Goal: Transaction & Acquisition: Obtain resource

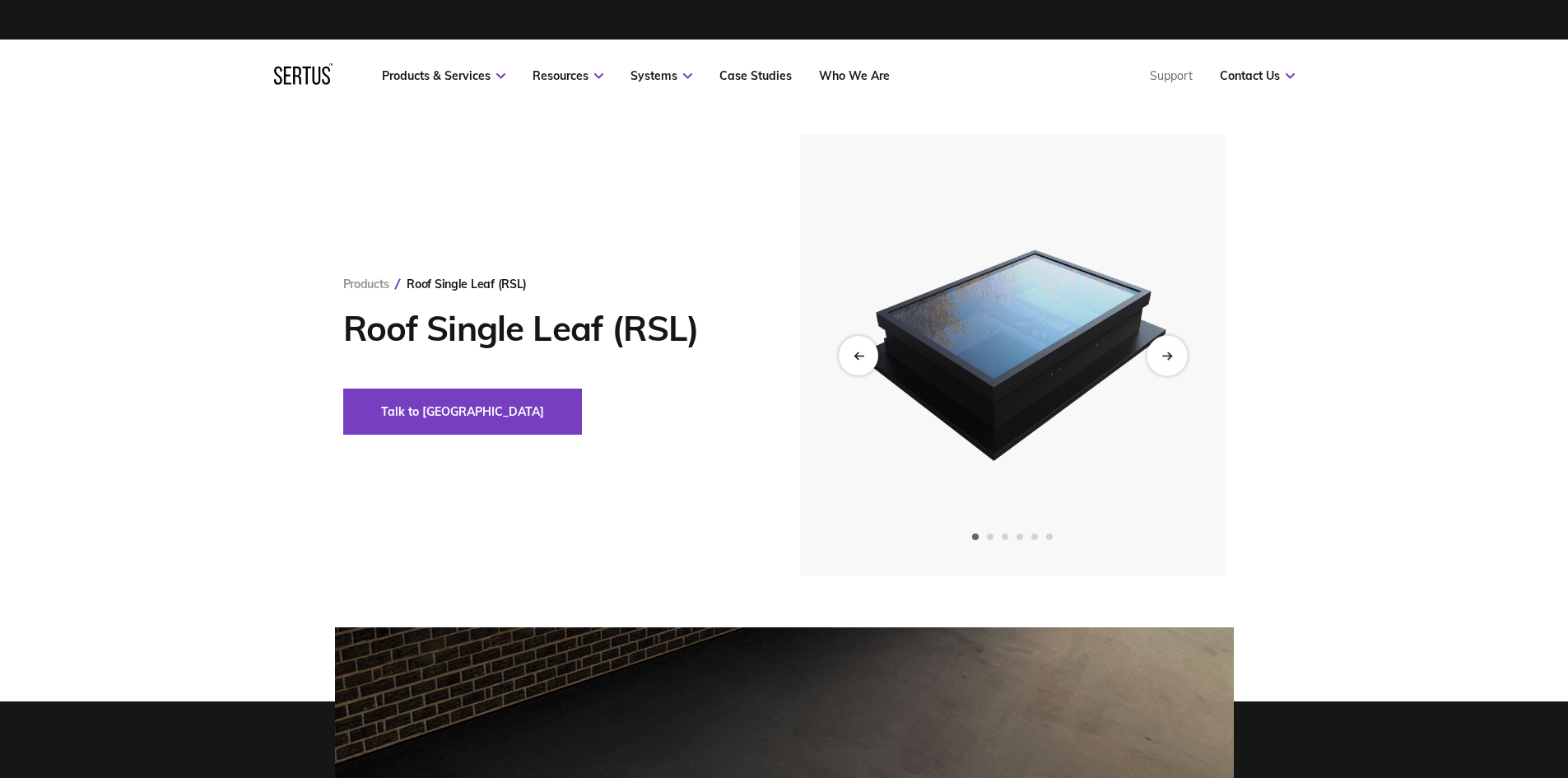
click at [1175, 350] on div "Next slide" at bounding box center [1167, 354] width 40 height 40
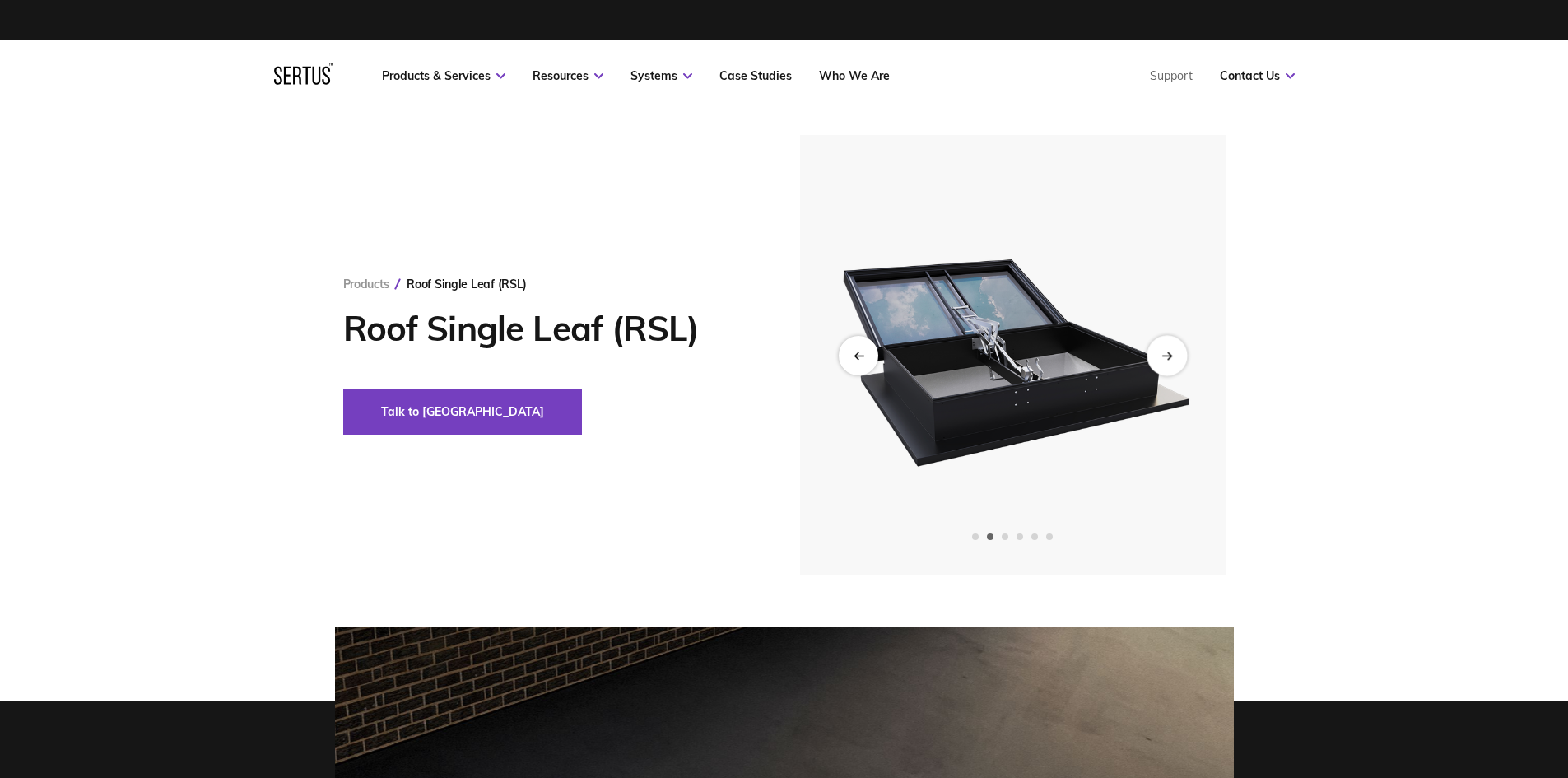
click at [1175, 350] on div "Next slide" at bounding box center [1167, 354] width 40 height 40
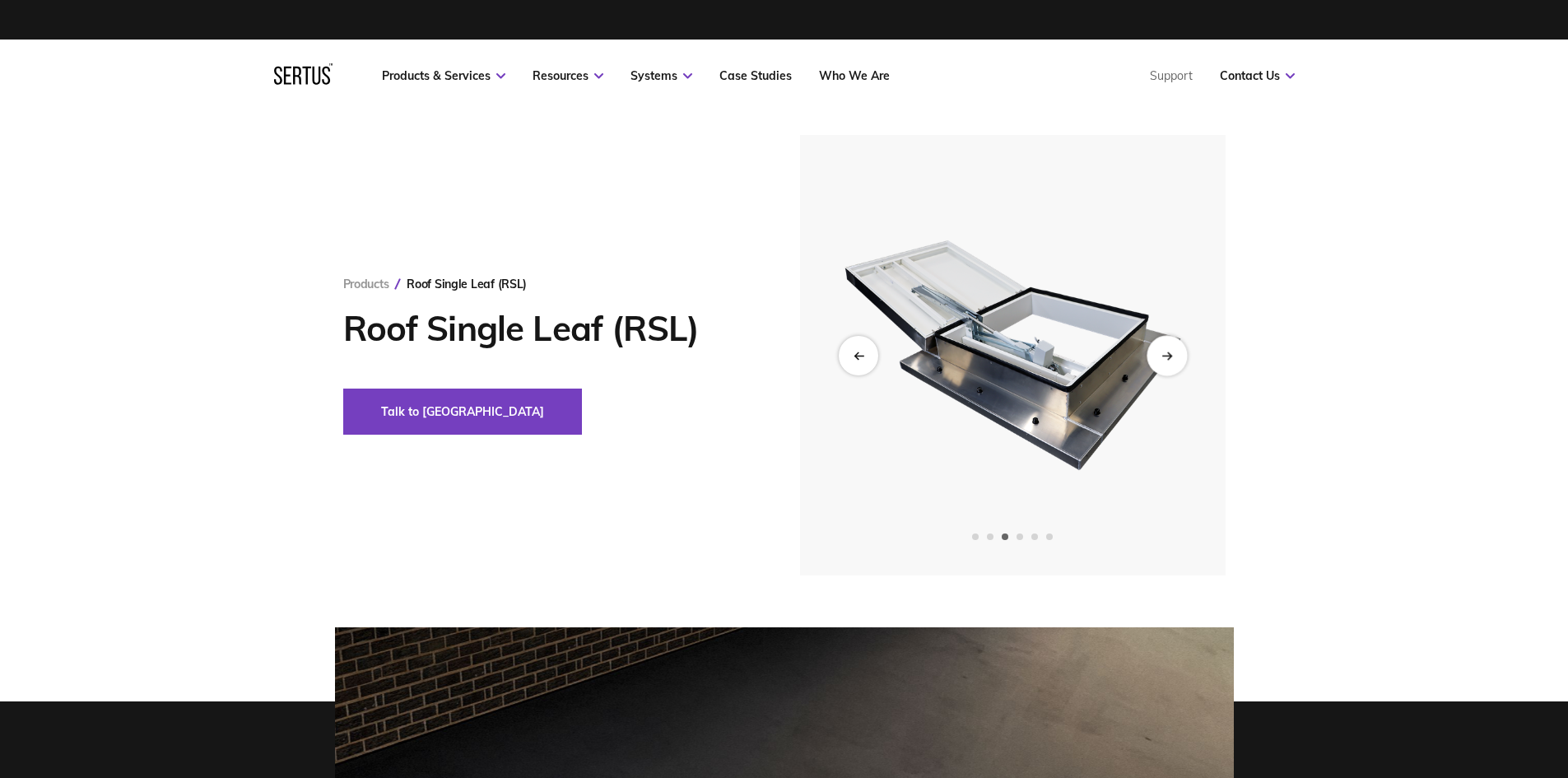
click at [1182, 349] on div "Next slide" at bounding box center [1167, 354] width 40 height 40
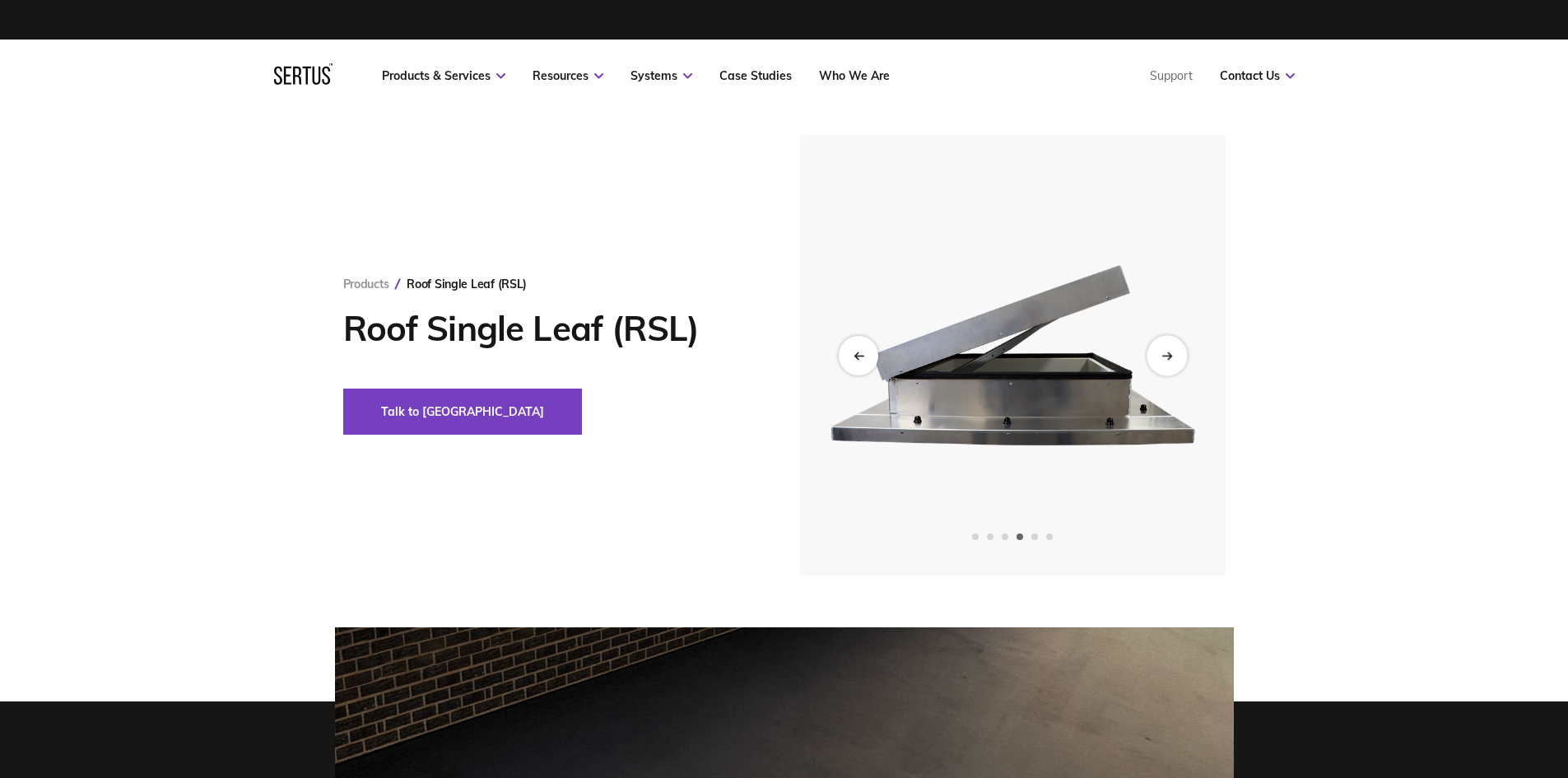
click at [1182, 349] on div "Next slide" at bounding box center [1167, 354] width 40 height 40
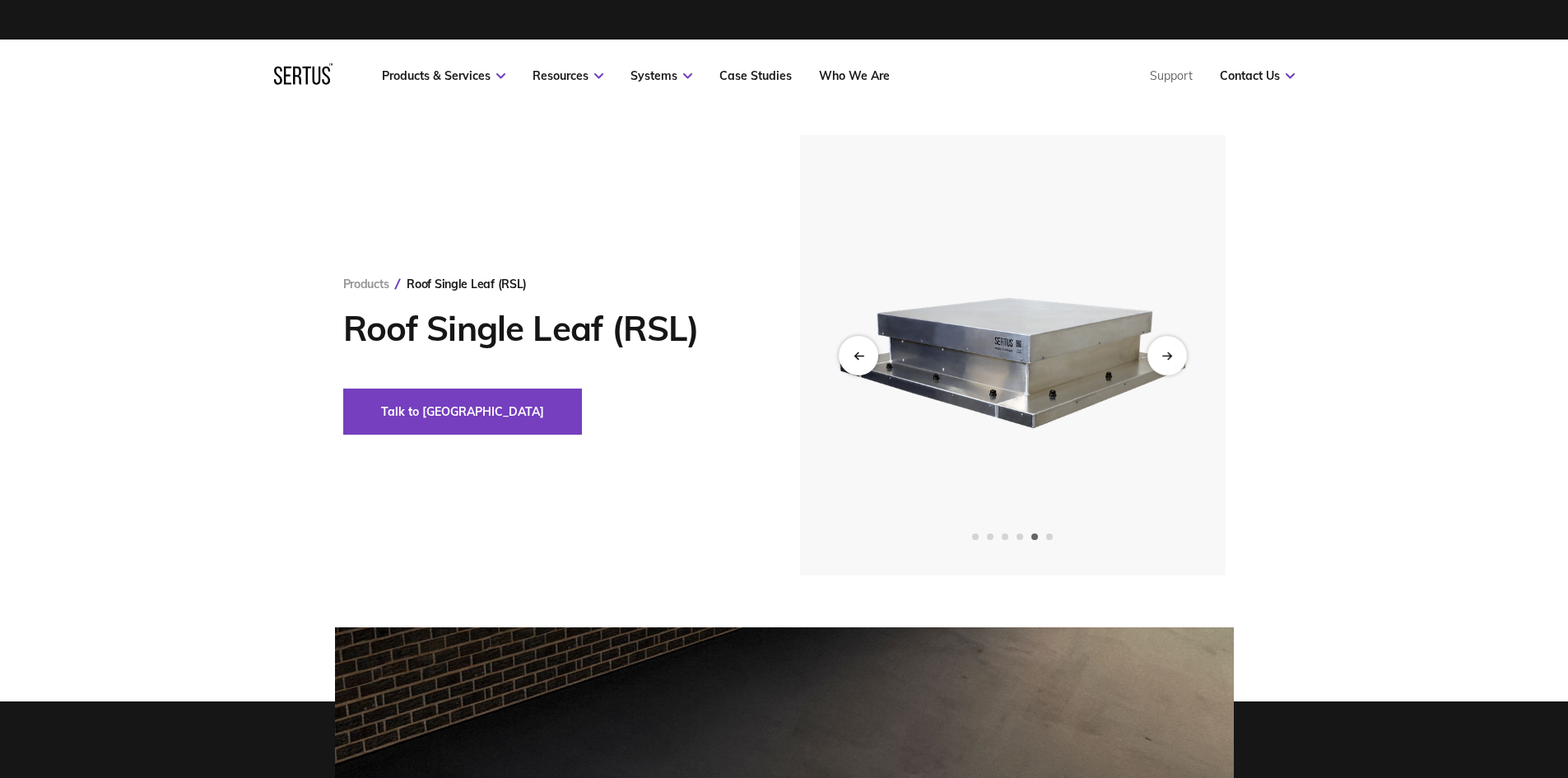
click at [1182, 339] on img at bounding box center [1012, 354] width 404 height 440
click at [1169, 351] on icon "Next slide" at bounding box center [1167, 355] width 10 height 9
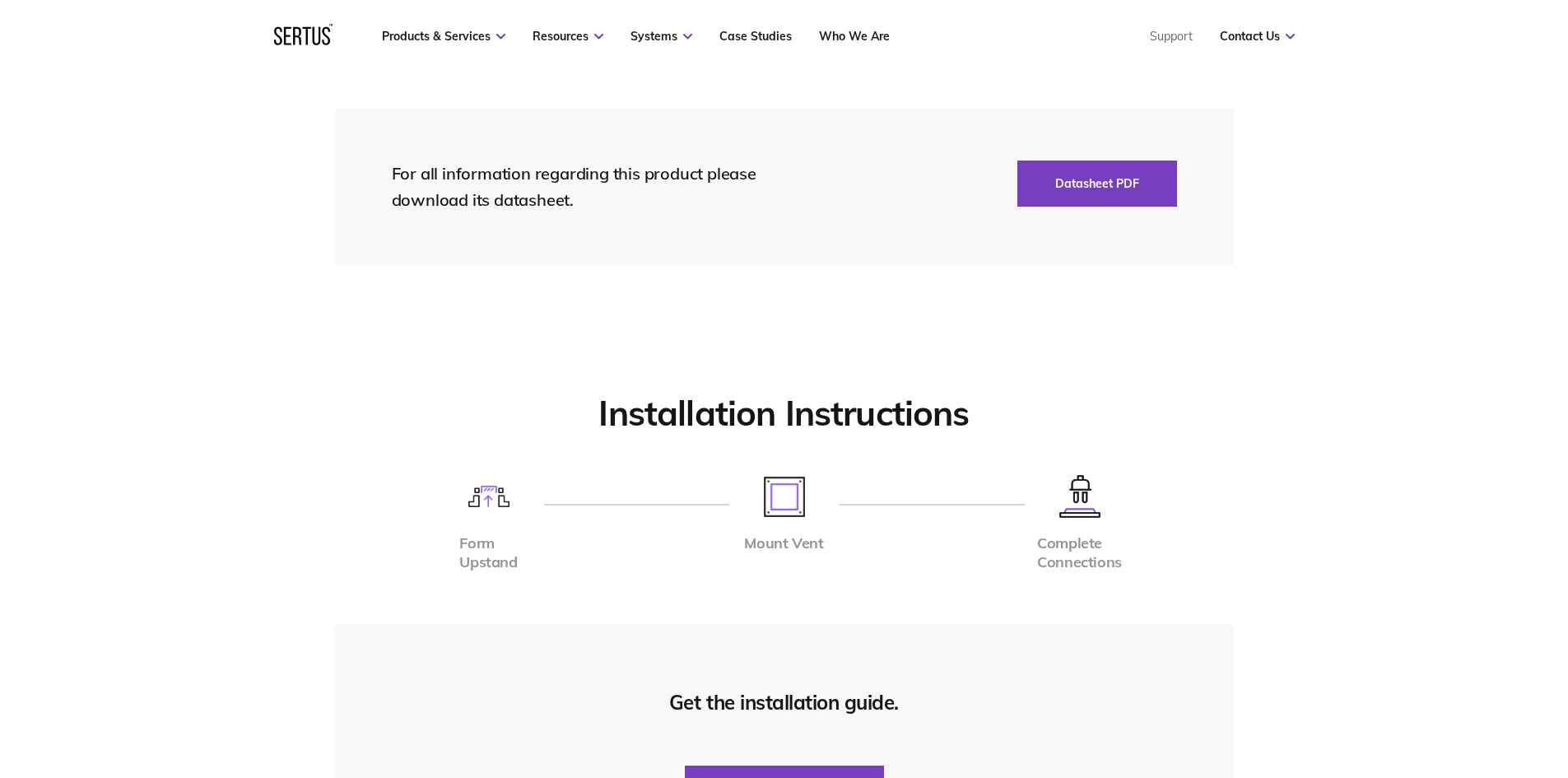
scroll to position [3621, 0]
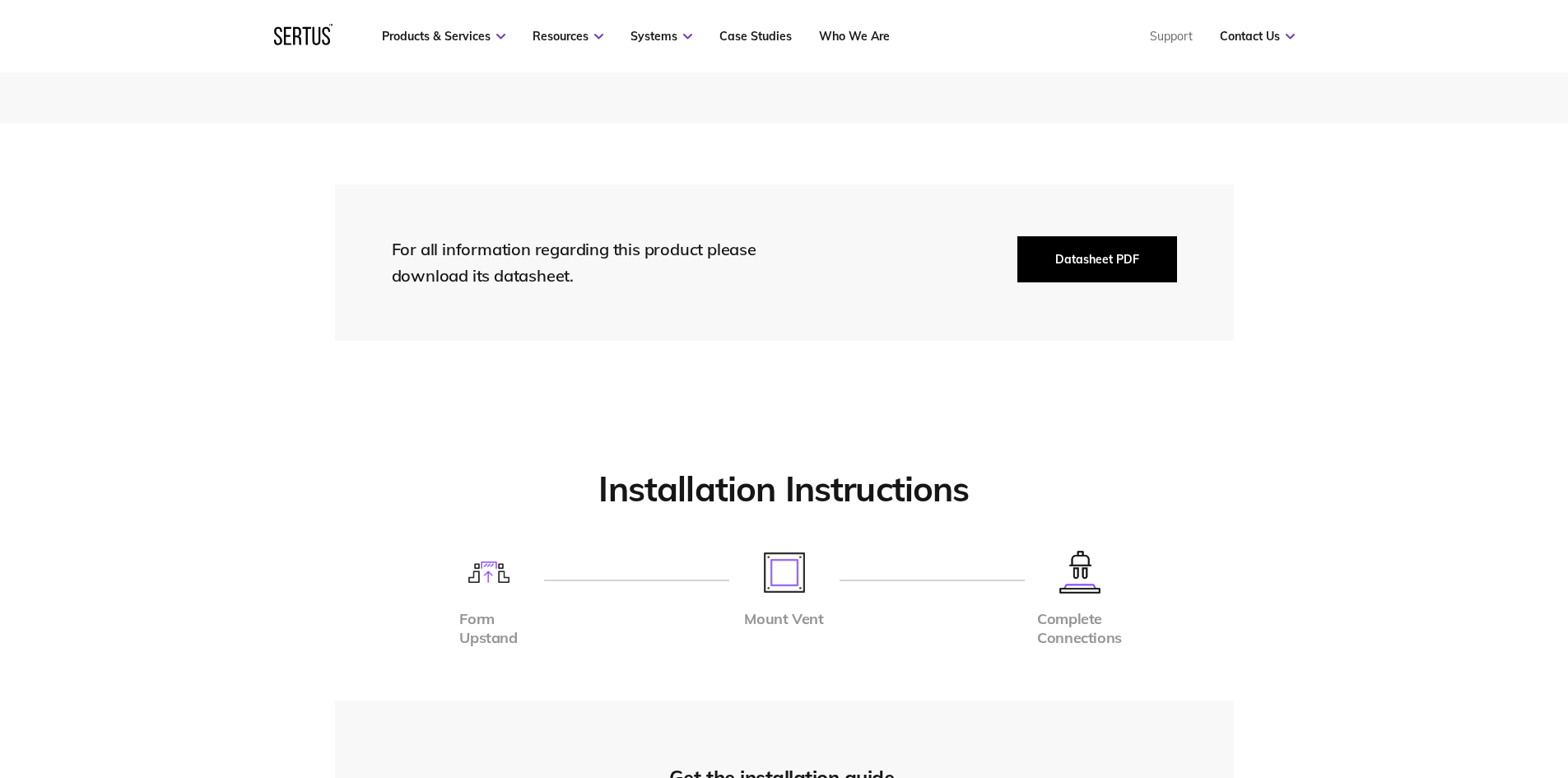
drag, startPoint x: 1100, startPoint y: 264, endPoint x: 1079, endPoint y: 265, distance: 21.0
click at [1079, 265] on button "Datasheet PDF" at bounding box center [1097, 259] width 160 height 46
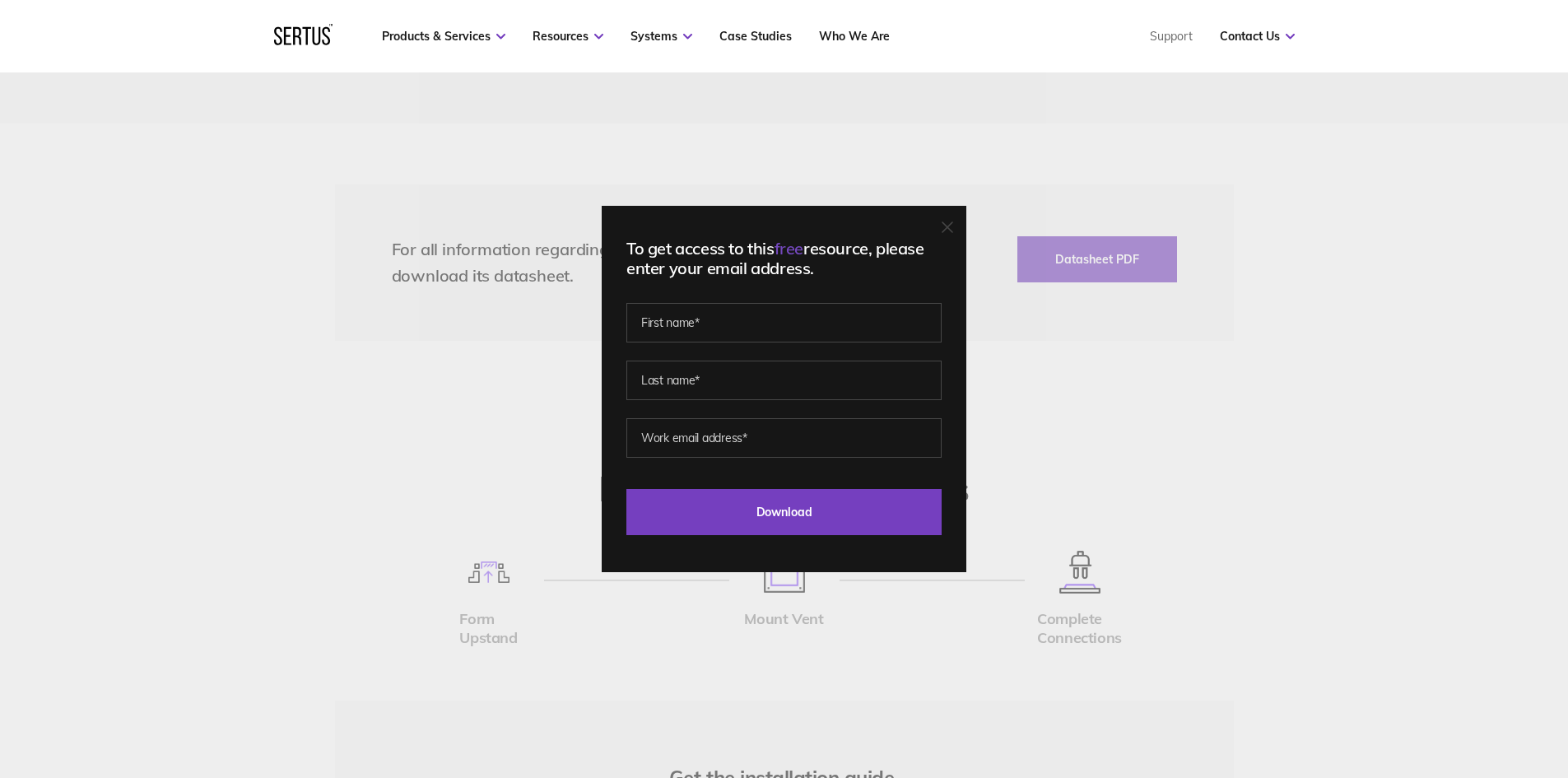
click at [947, 228] on div "To get access to this free resource, please enter your email address. Last Down…" at bounding box center [784, 389] width 365 height 367
click at [950, 224] on icon at bounding box center [948, 227] width 11 height 11
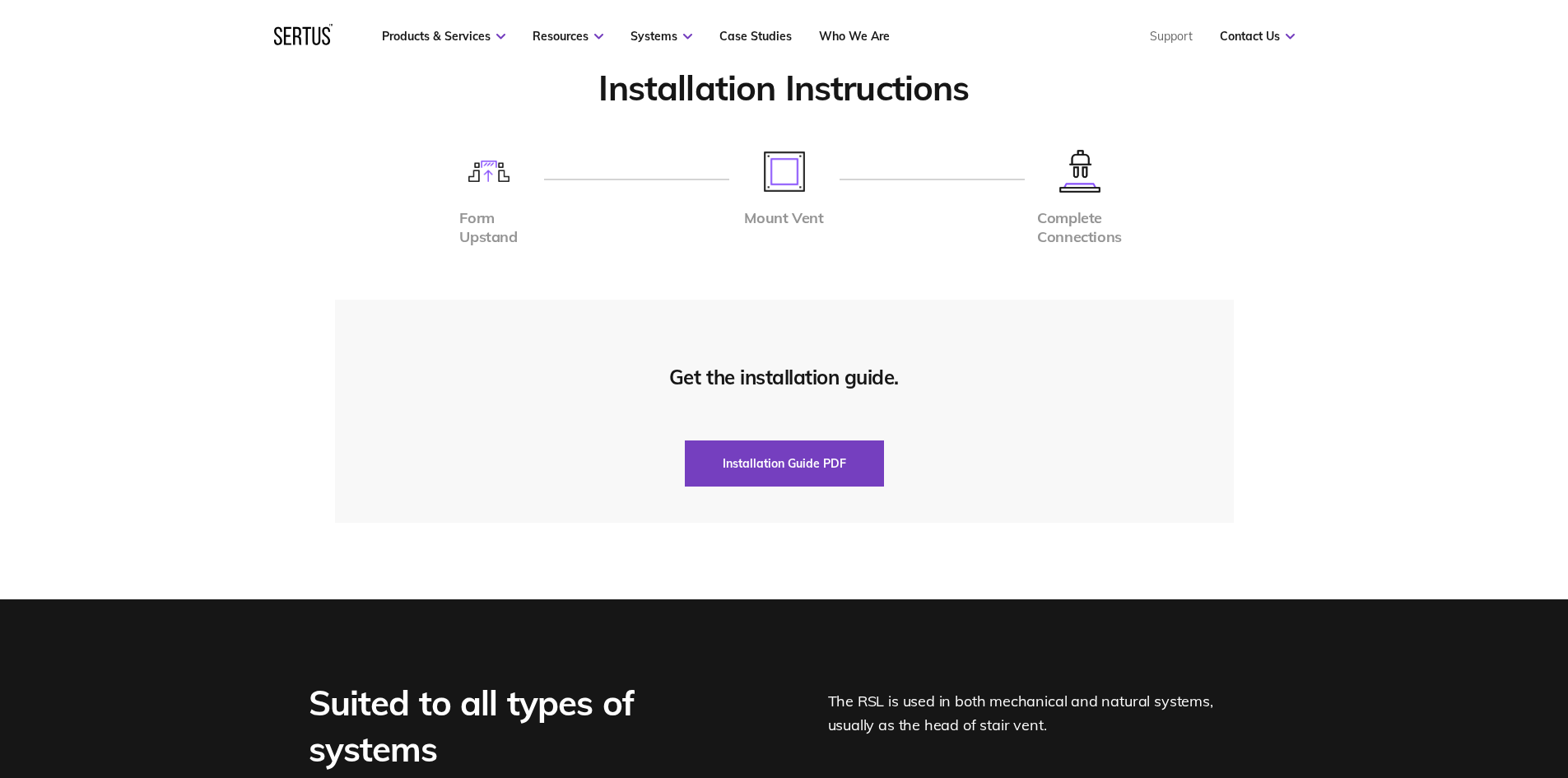
scroll to position [4032, 0]
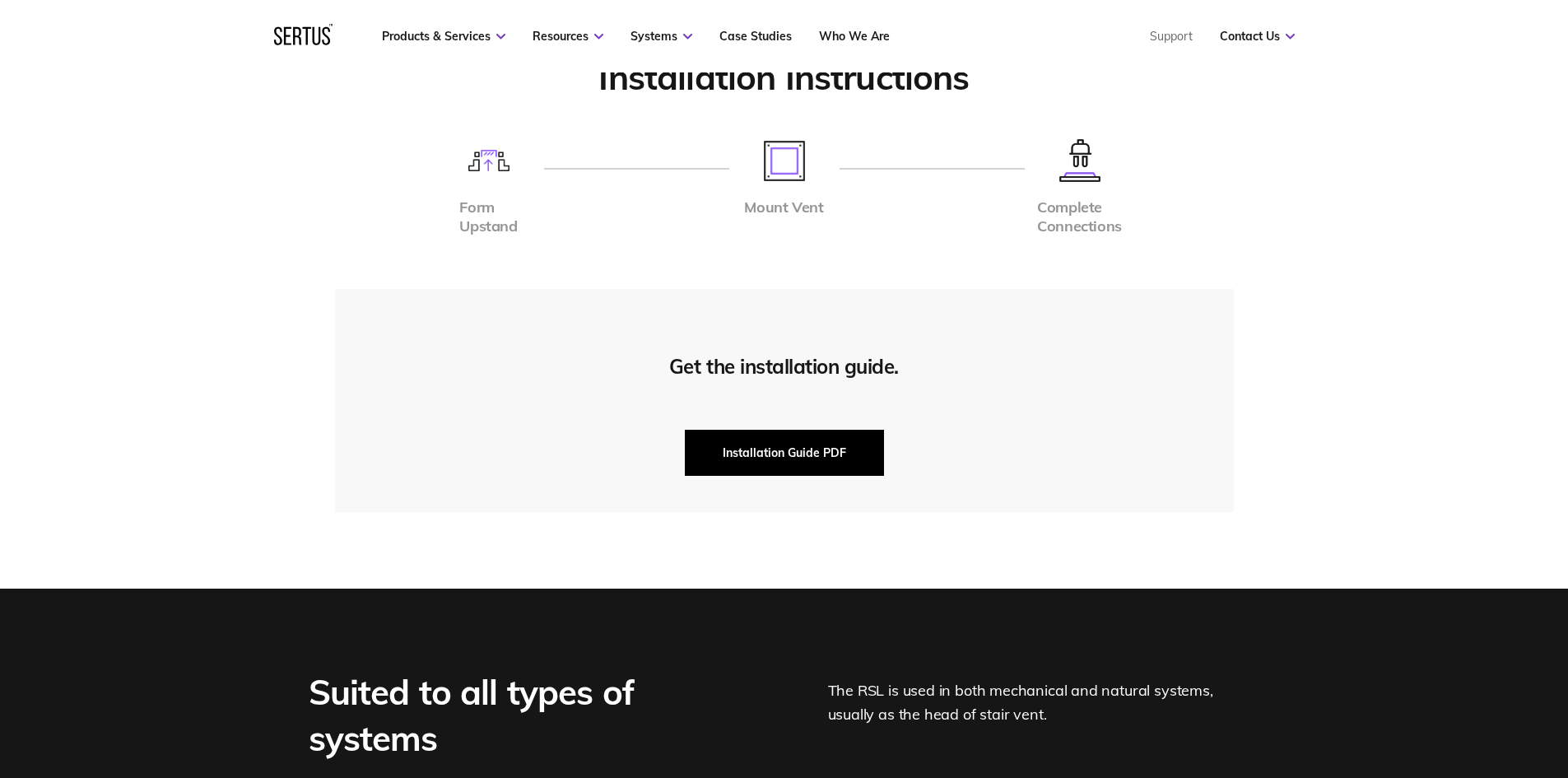
click at [834, 460] on button "Installation Guide PDF" at bounding box center [784, 452] width 199 height 46
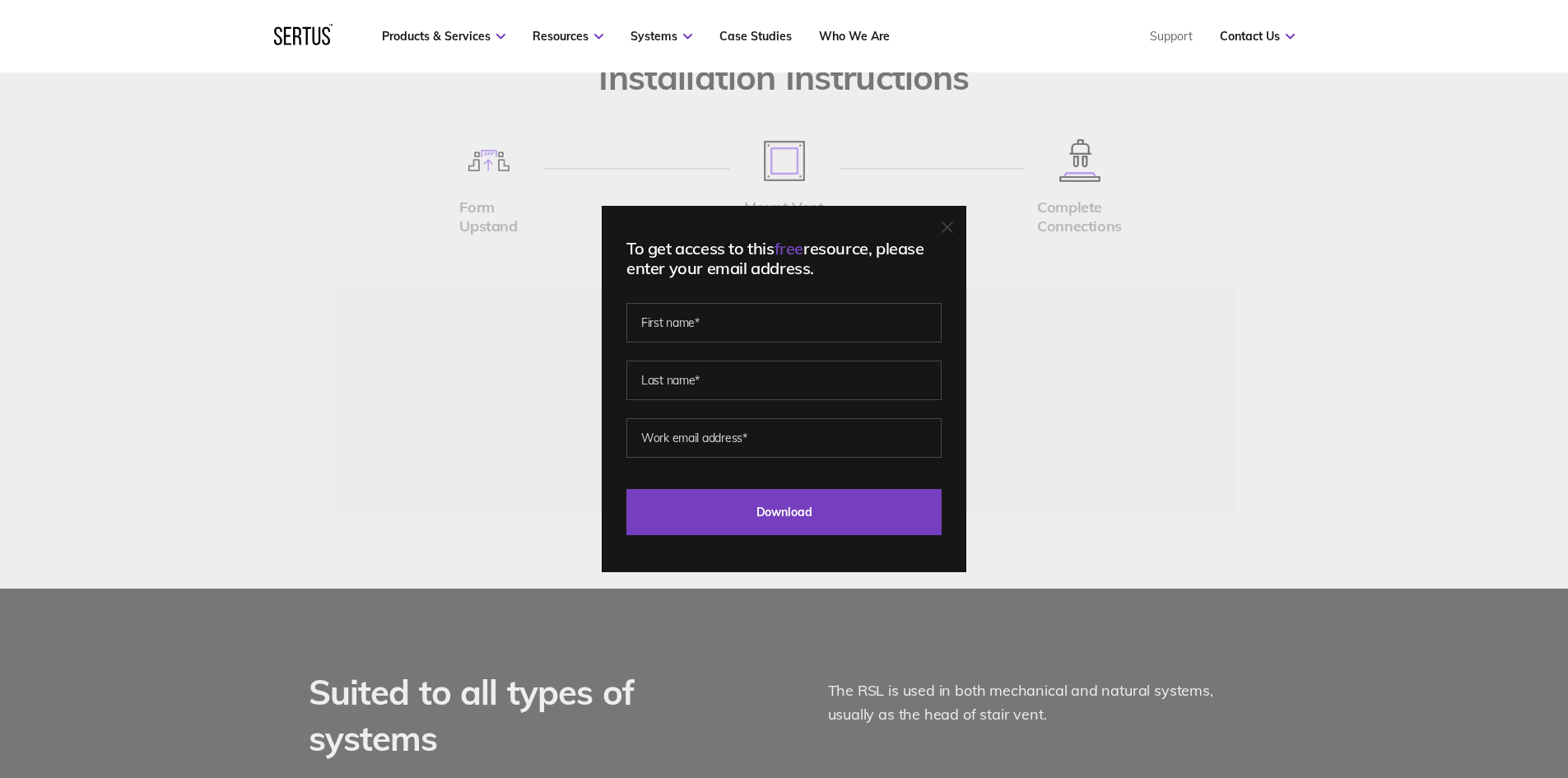
click at [953, 232] on icon at bounding box center [948, 227] width 11 height 11
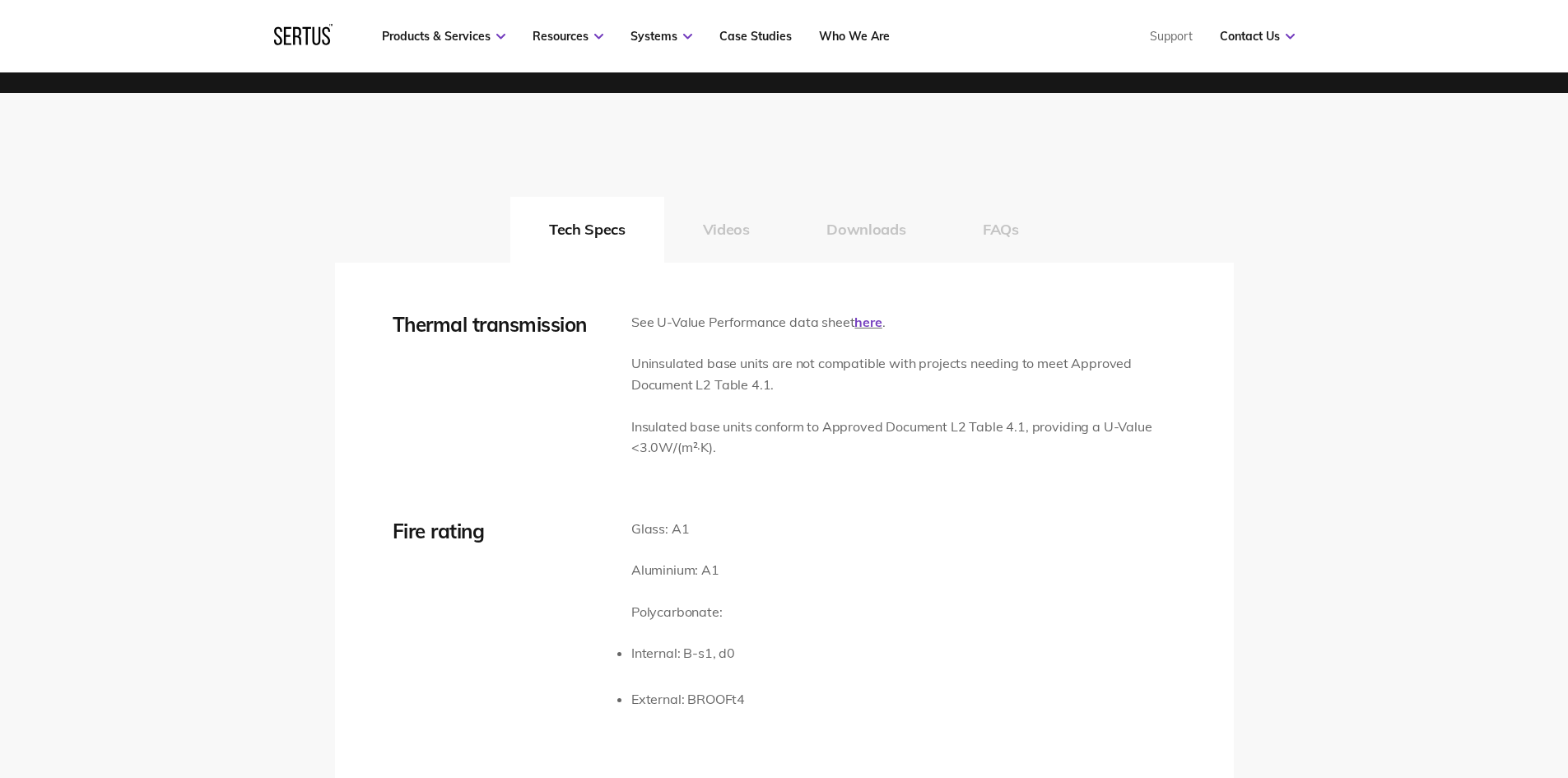
scroll to position [2469, 0]
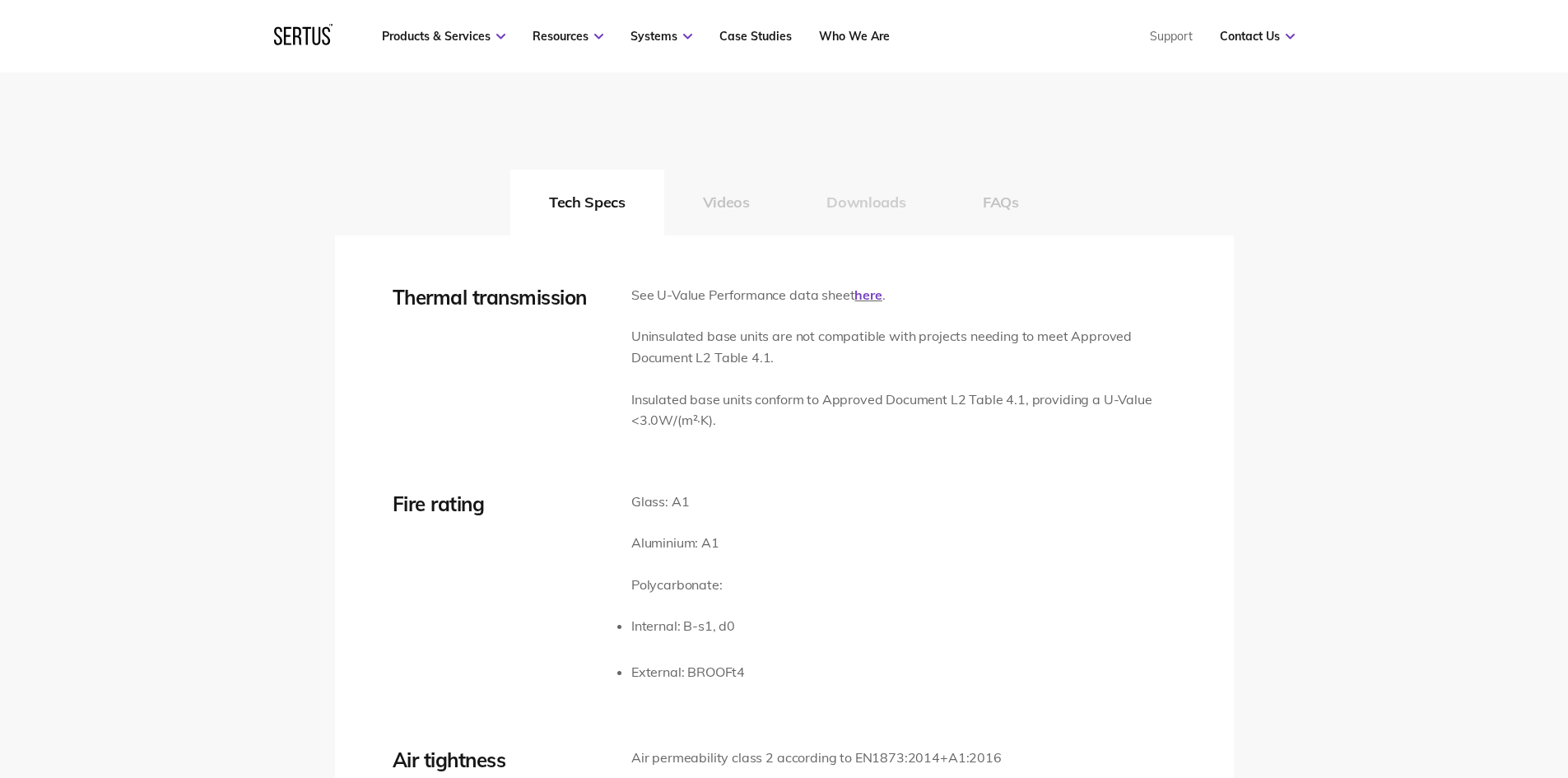
click at [870, 192] on button "Downloads" at bounding box center [865, 202] width 156 height 65
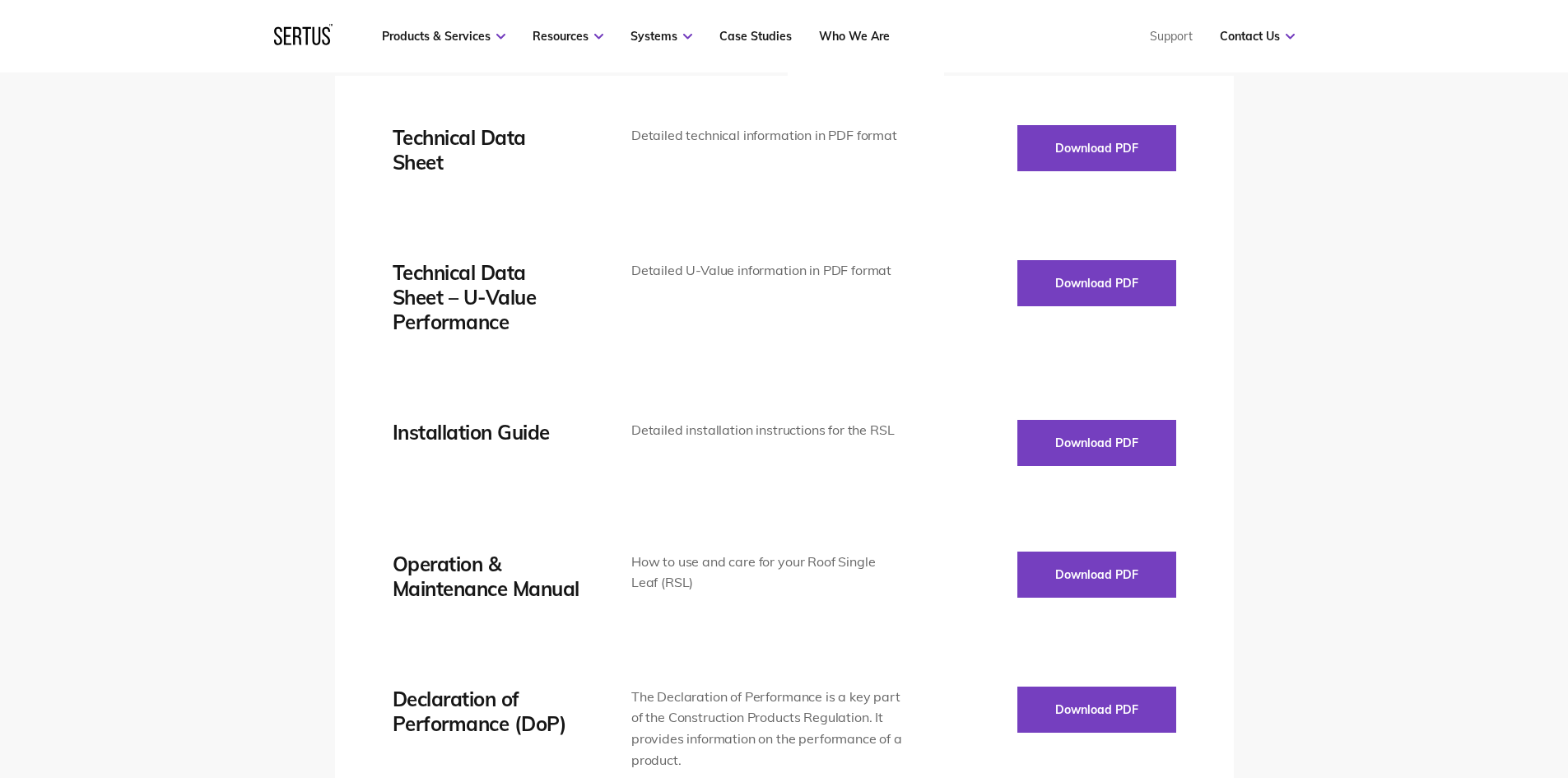
scroll to position [2633, 0]
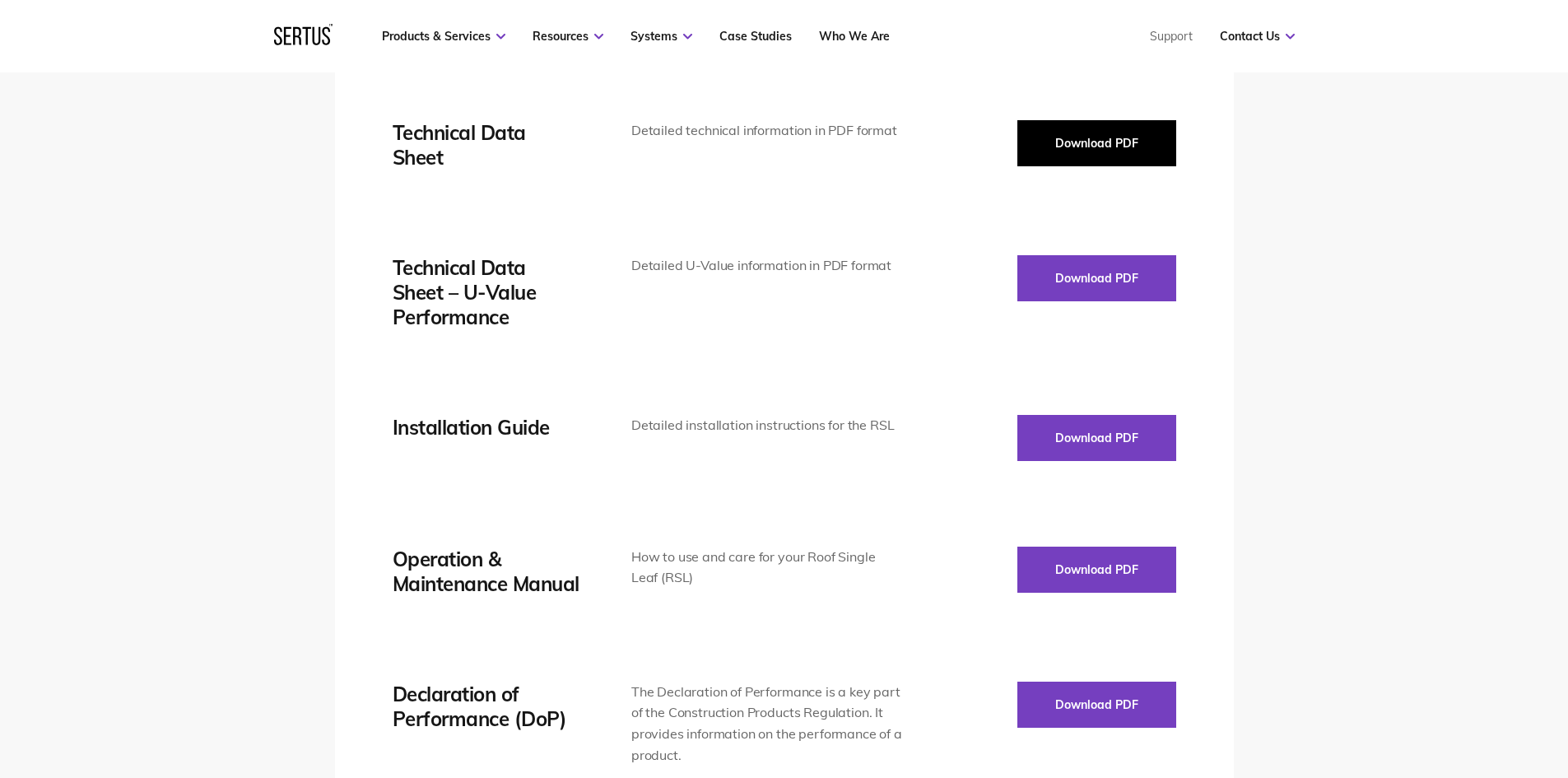
click at [1055, 146] on button "Download PDF" at bounding box center [1097, 142] width 159 height 46
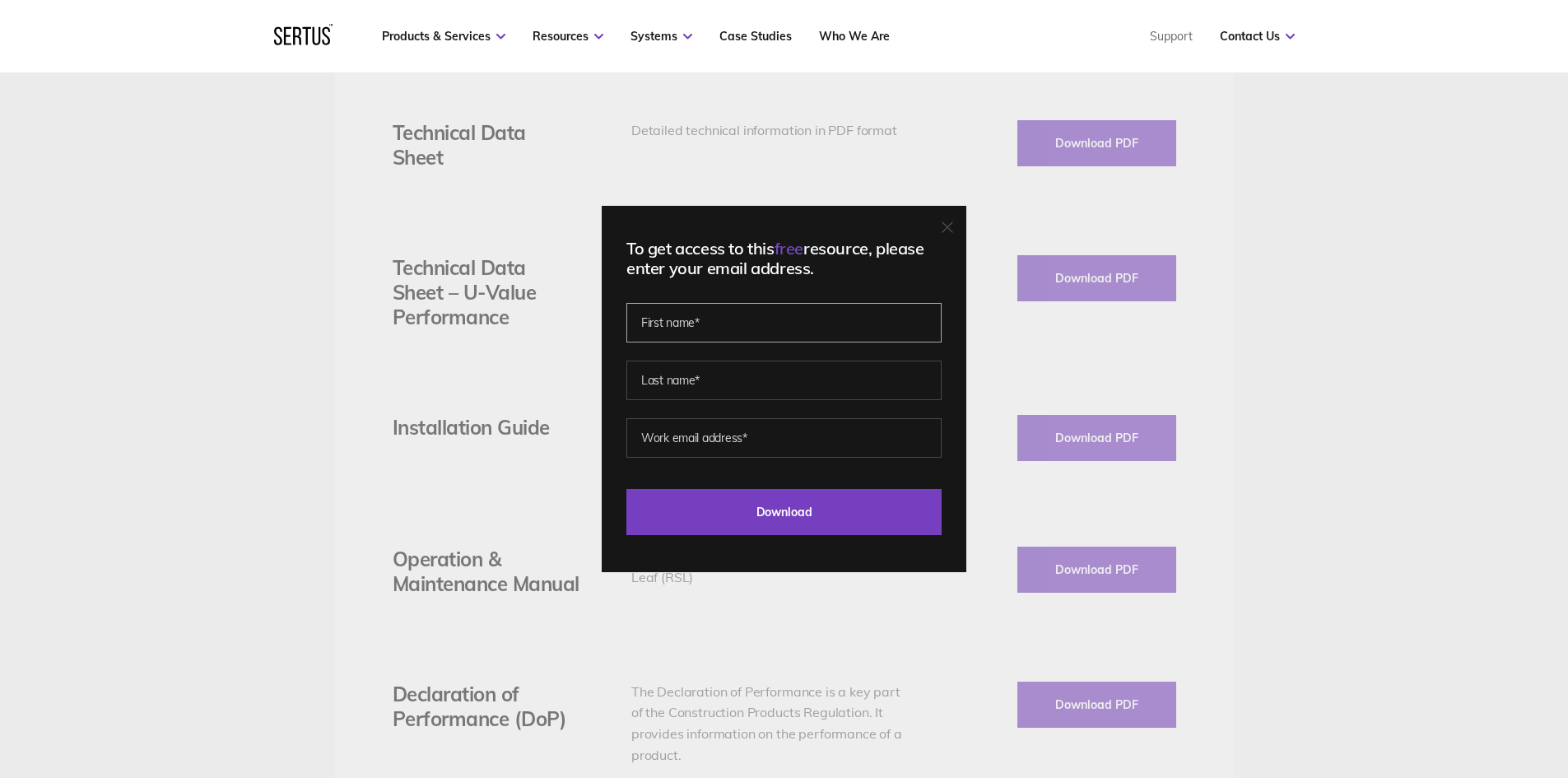
click at [705, 314] on input "text" at bounding box center [784, 323] width 315 height 39
type input "Tadgh"
click at [718, 377] on input "text" at bounding box center [784, 380] width 315 height 39
type input "O Rourke"
click at [721, 438] on input "email" at bounding box center [784, 438] width 315 height 39
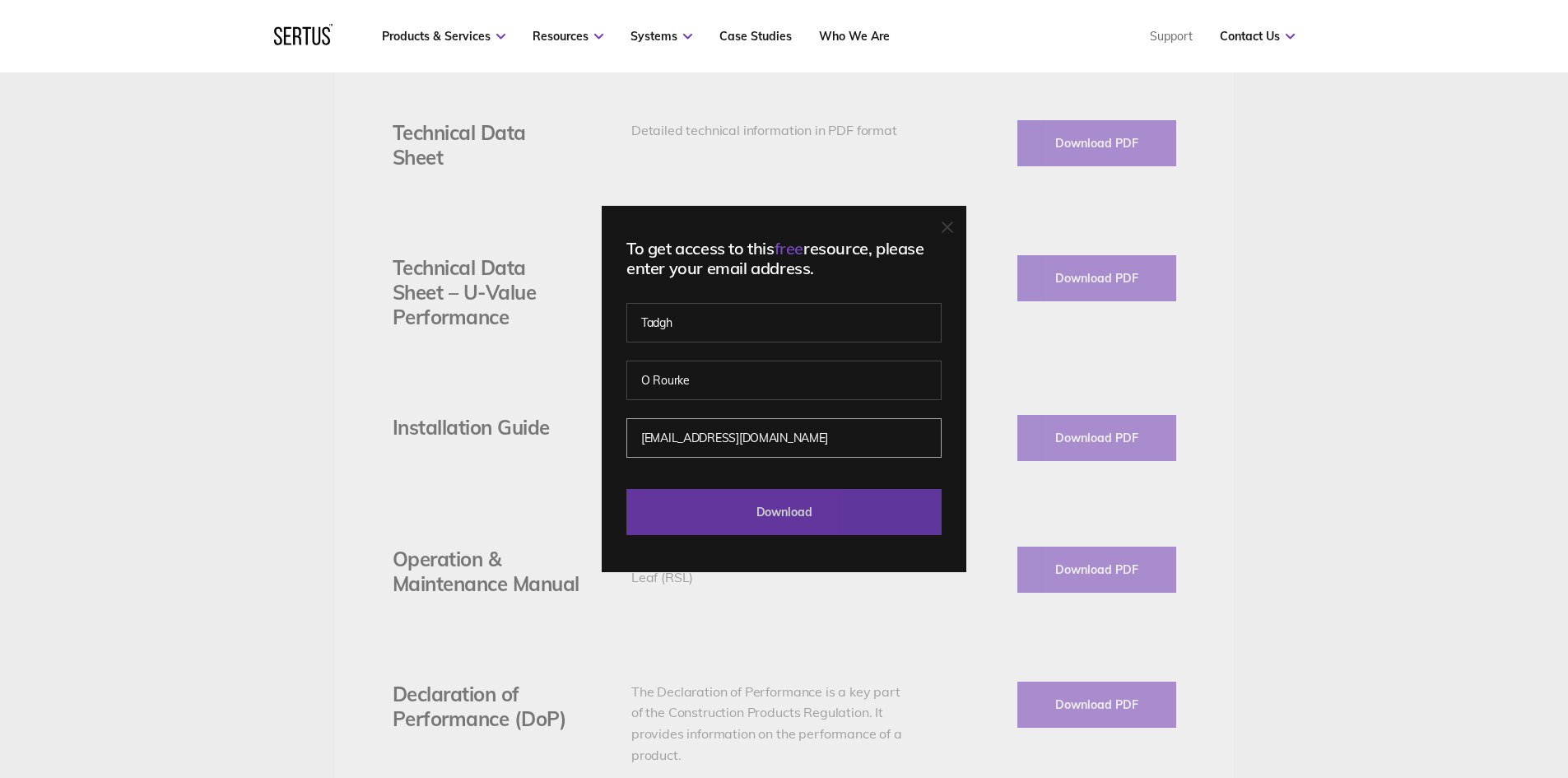
type input "[EMAIL_ADDRESS][DOMAIN_NAME]"
click at [762, 518] on input "Download" at bounding box center [784, 511] width 315 height 46
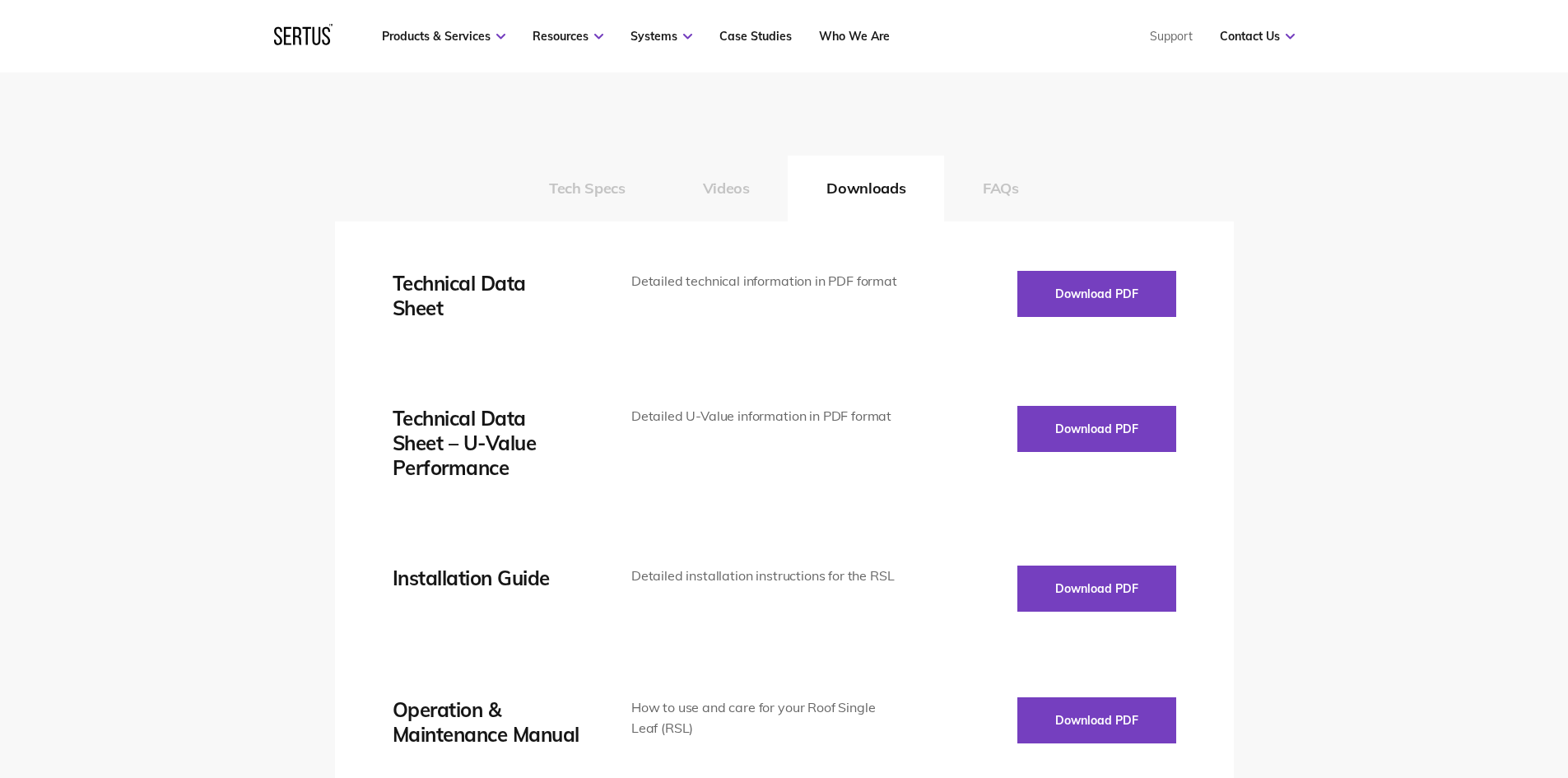
scroll to position [2469, 0]
